Goal: Navigation & Orientation: Find specific page/section

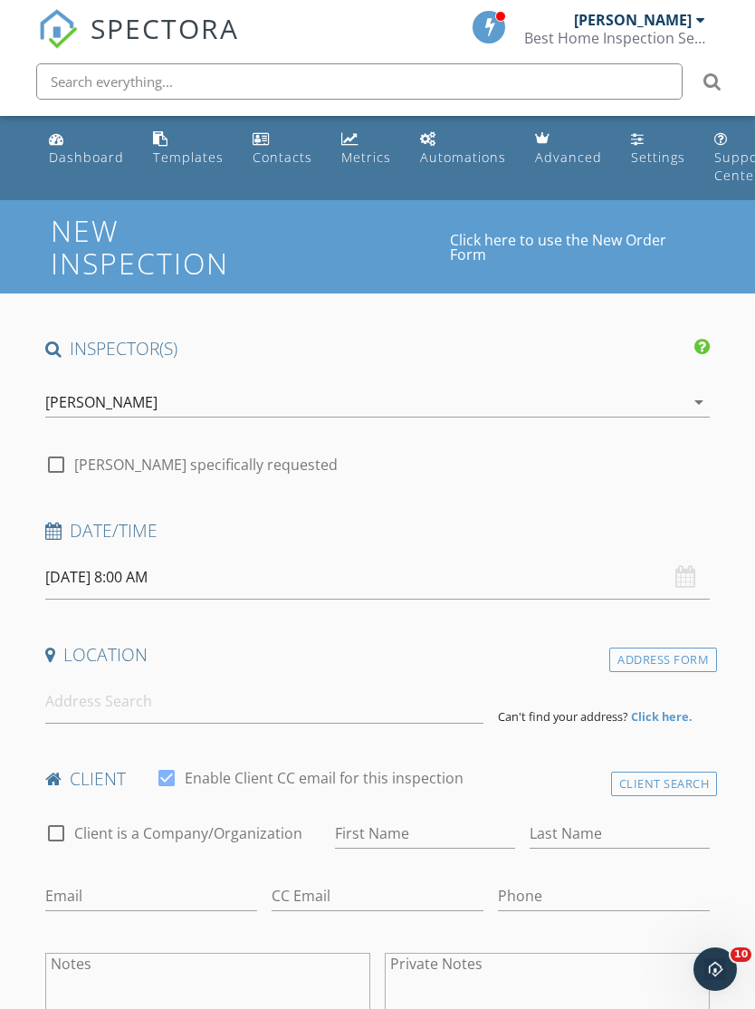
click at [490, 30] on span at bounding box center [490, 26] width 18 height 16
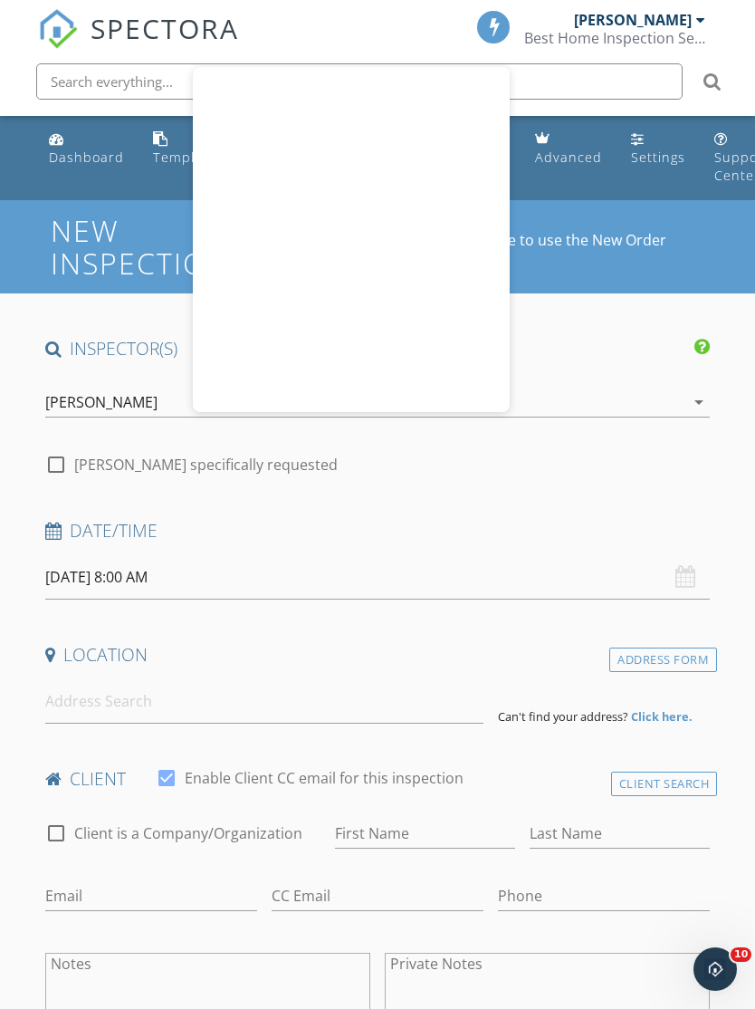
click at [512, 528] on h4 "Date/Time" at bounding box center [377, 531] width 665 height 24
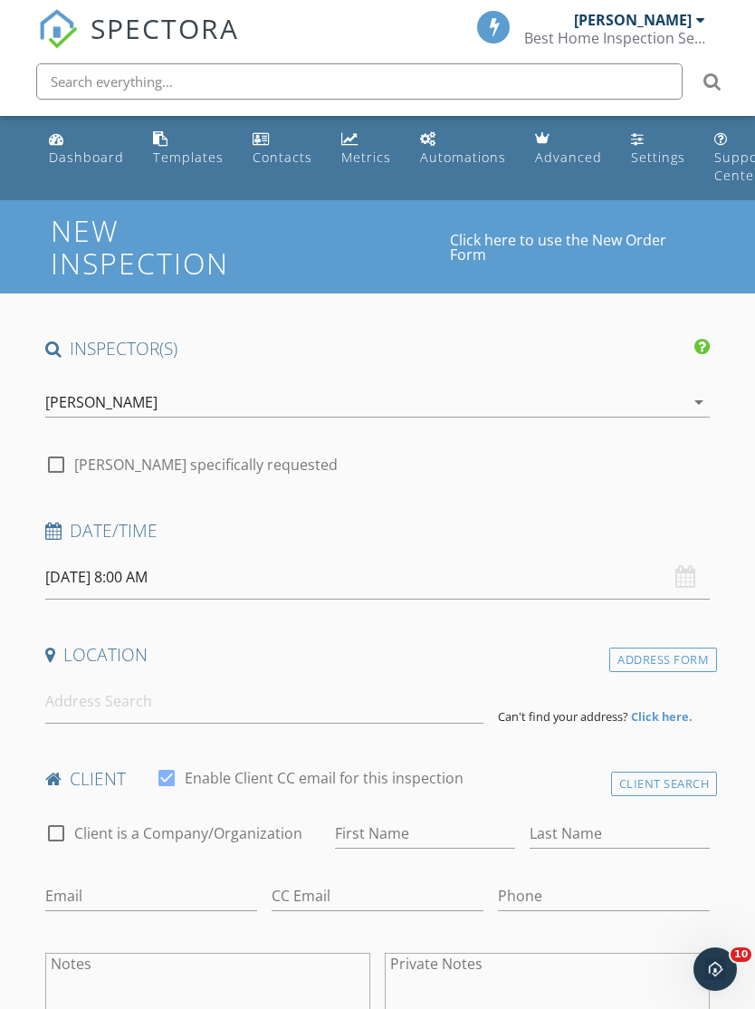
click at [711, 956] on icon "Open Intercom Messenger" at bounding box center [716, 969] width 30 height 30
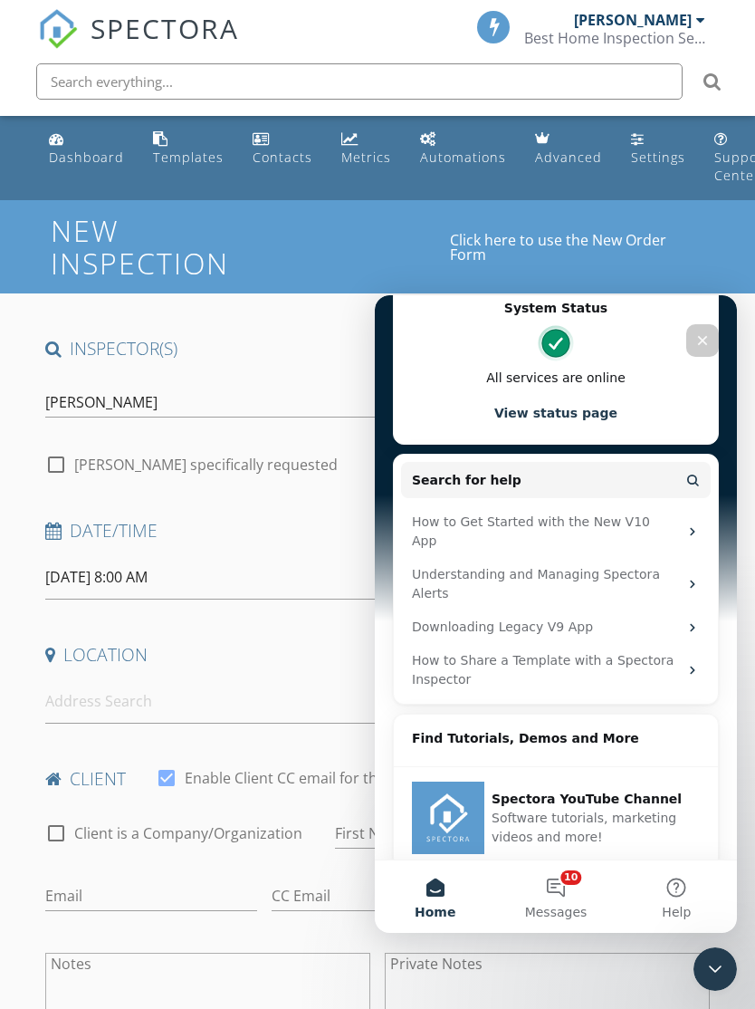
scroll to position [460, 0]
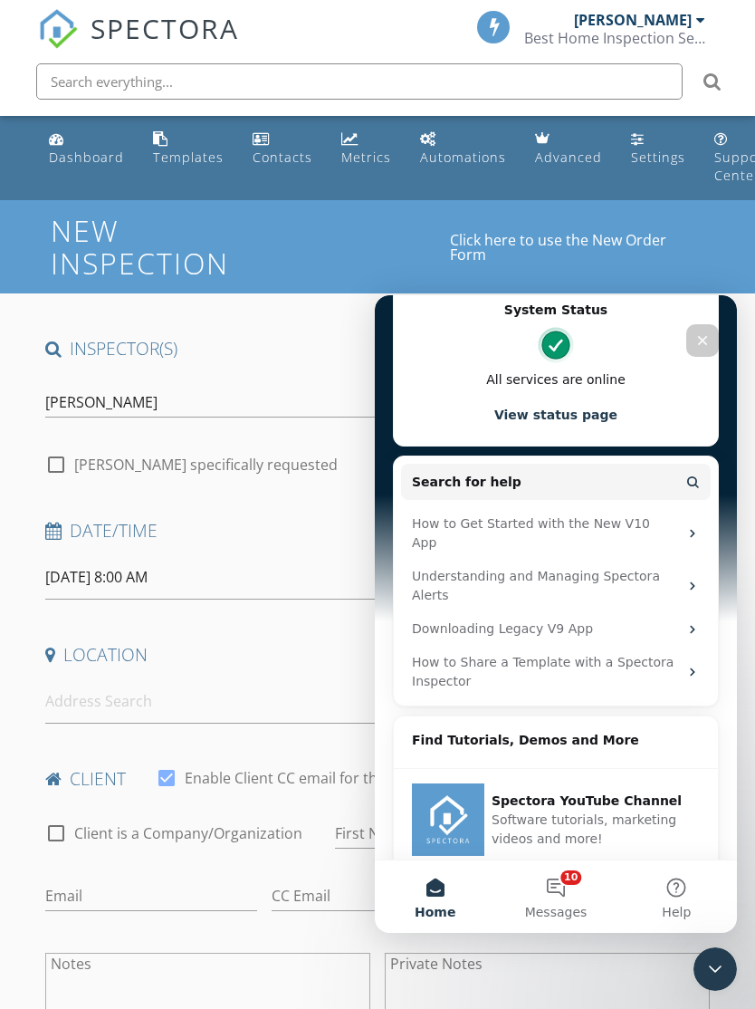
click at [443, 897] on button "Home" at bounding box center [435, 896] width 120 height 72
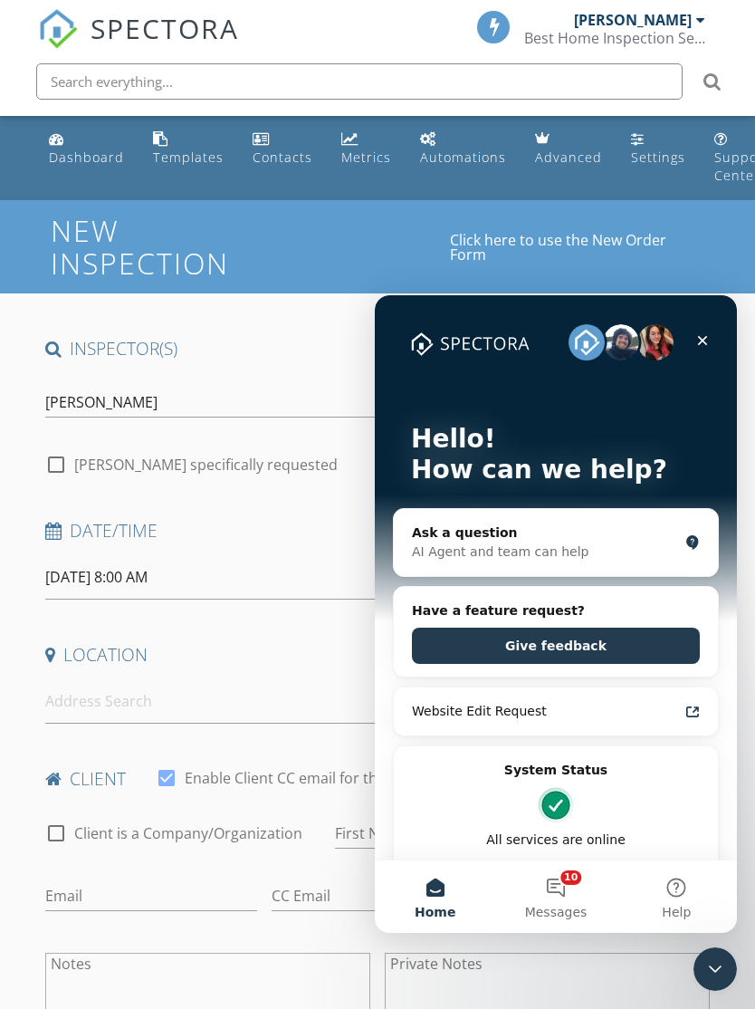
scroll to position [0, 0]
click at [702, 337] on icon "Close" at bounding box center [702, 340] width 14 height 14
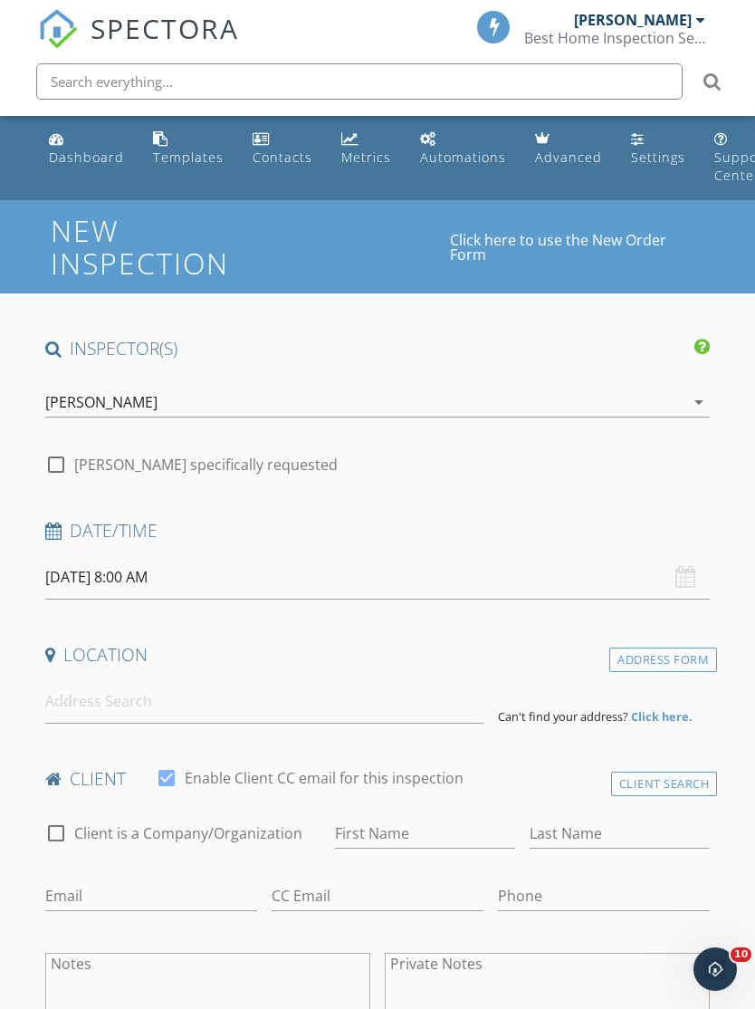
click at [181, 147] on link "Templates" at bounding box center [188, 149] width 85 height 52
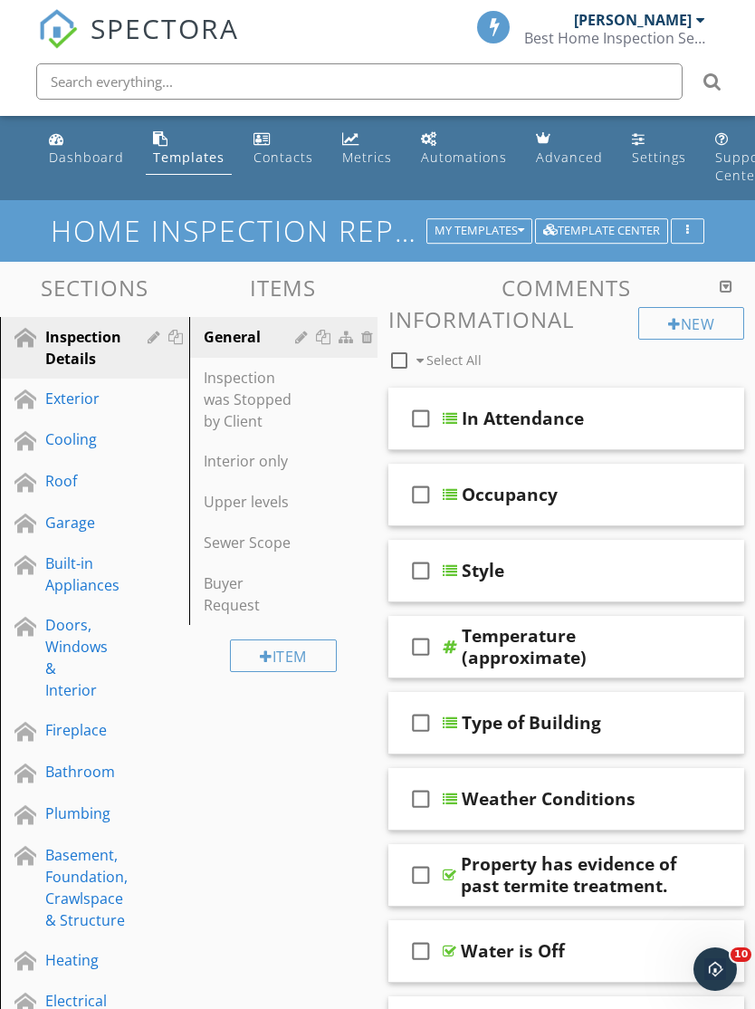
click at [74, 152] on div "Dashboard" at bounding box center [86, 156] width 75 height 17
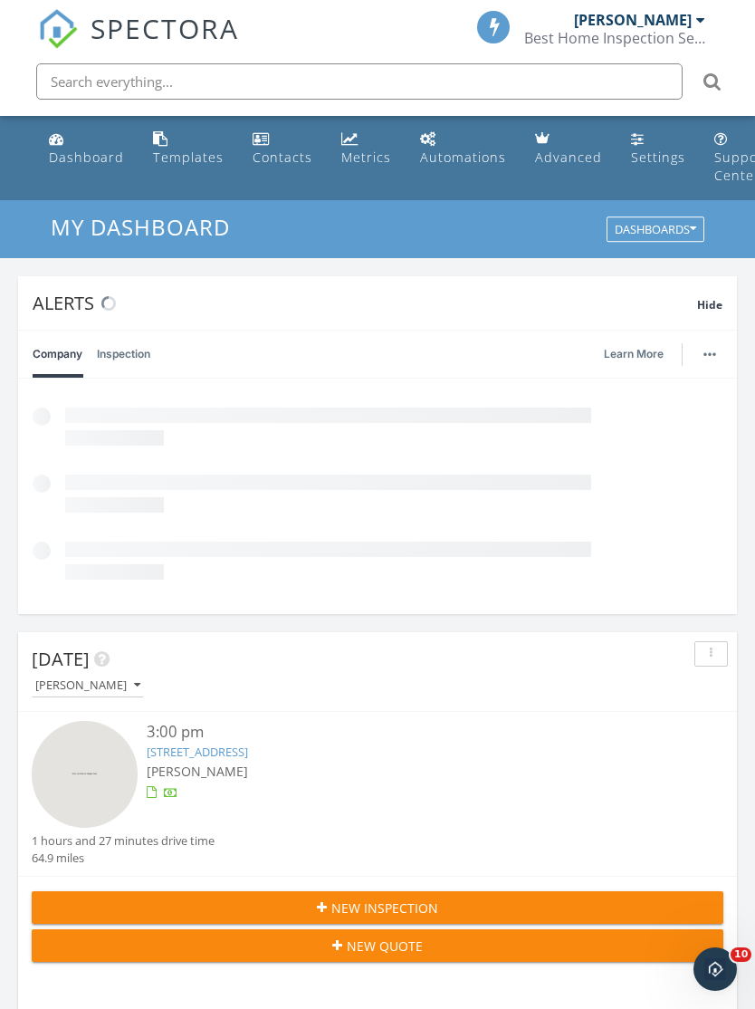
scroll to position [3097, 756]
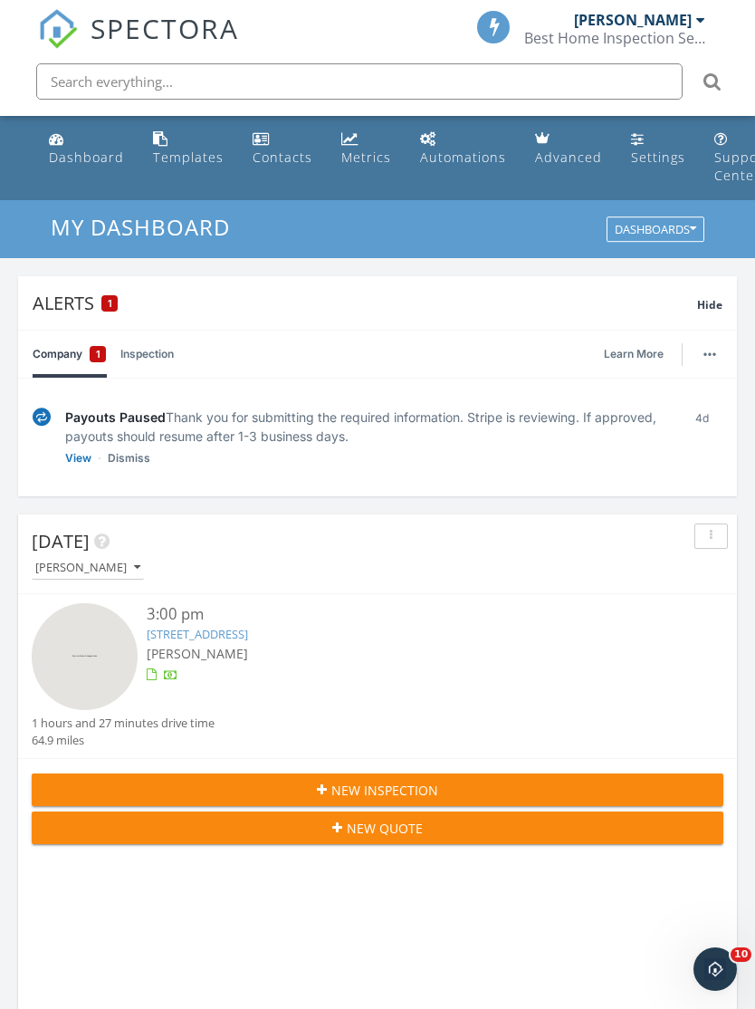
click at [83, 461] on link "View" at bounding box center [78, 458] width 26 height 18
click at [89, 464] on link "View" at bounding box center [78, 458] width 26 height 18
click at [88, 455] on link "View" at bounding box center [78, 458] width 26 height 18
